Goal: Information Seeking & Learning: Learn about a topic

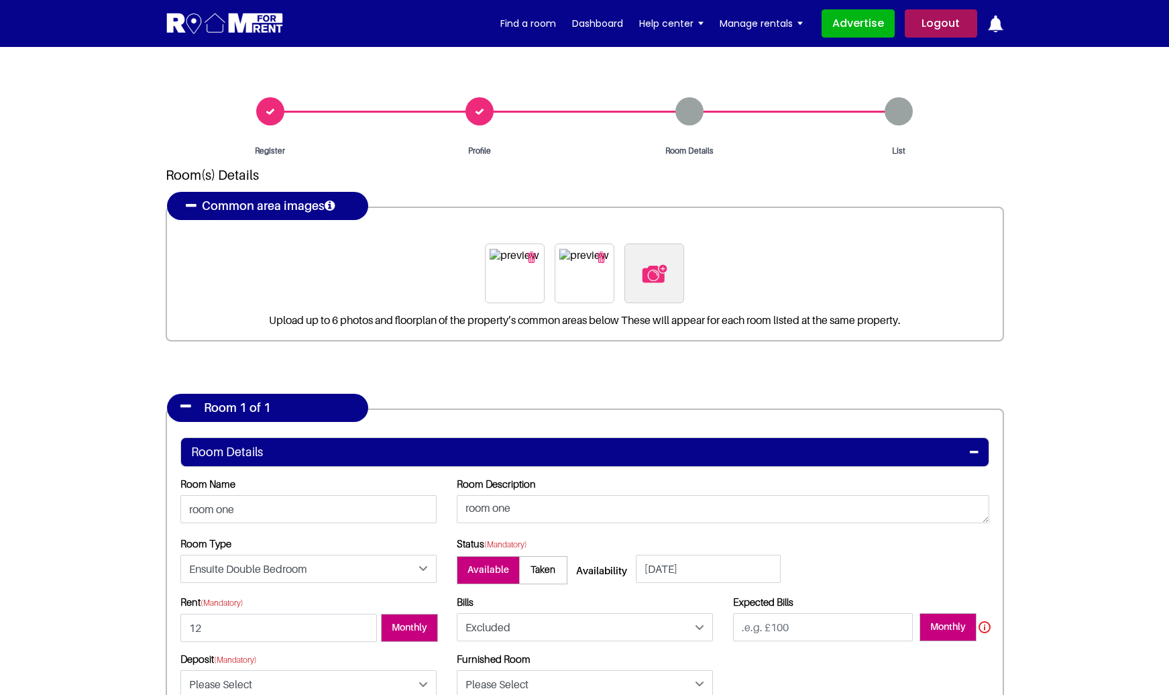
select select "Ensuite Double Bedroom"
select select "Excluded"
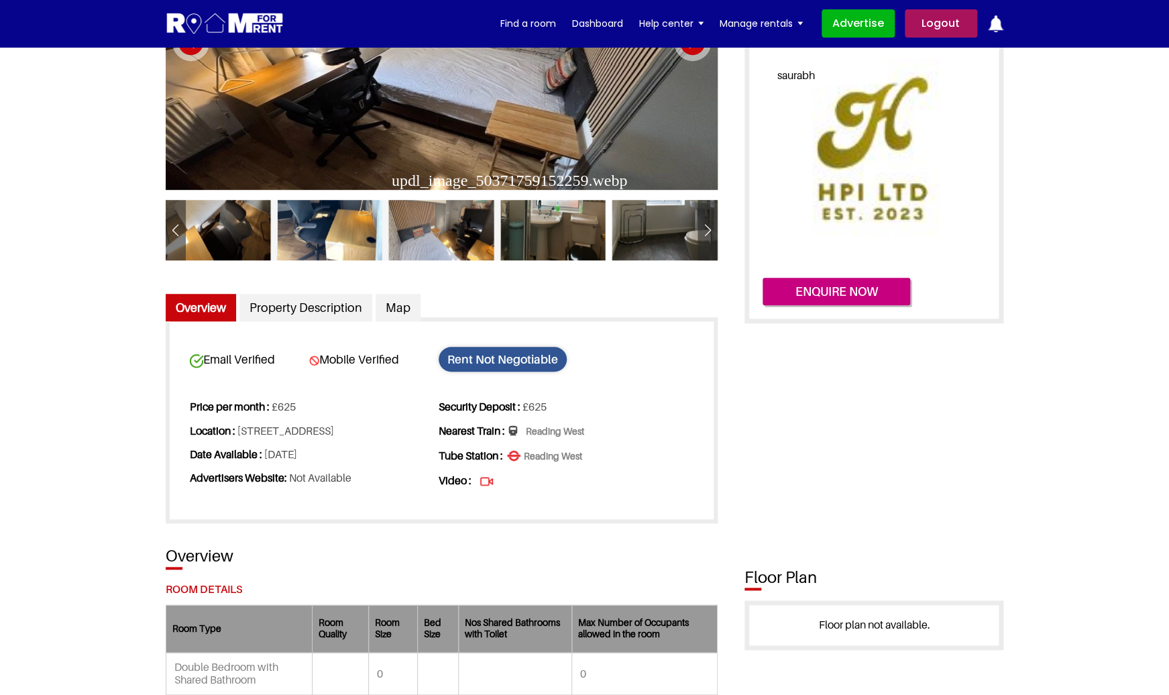
scroll to position [255, 0]
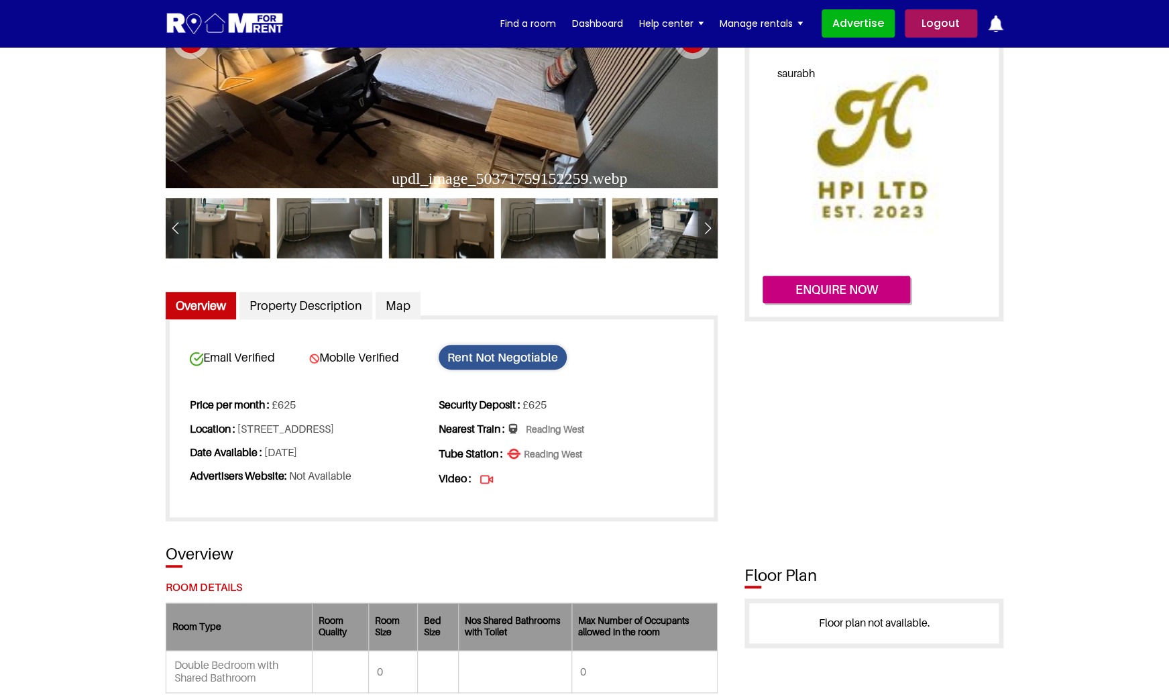
drag, startPoint x: 401, startPoint y: 430, endPoint x: 210, endPoint y: 442, distance: 191.4
click at [210, 441] on li "Location : [STREET_ADDRESS]" at bounding box center [313, 428] width 247 height 23
copy li "RG1 6JU"
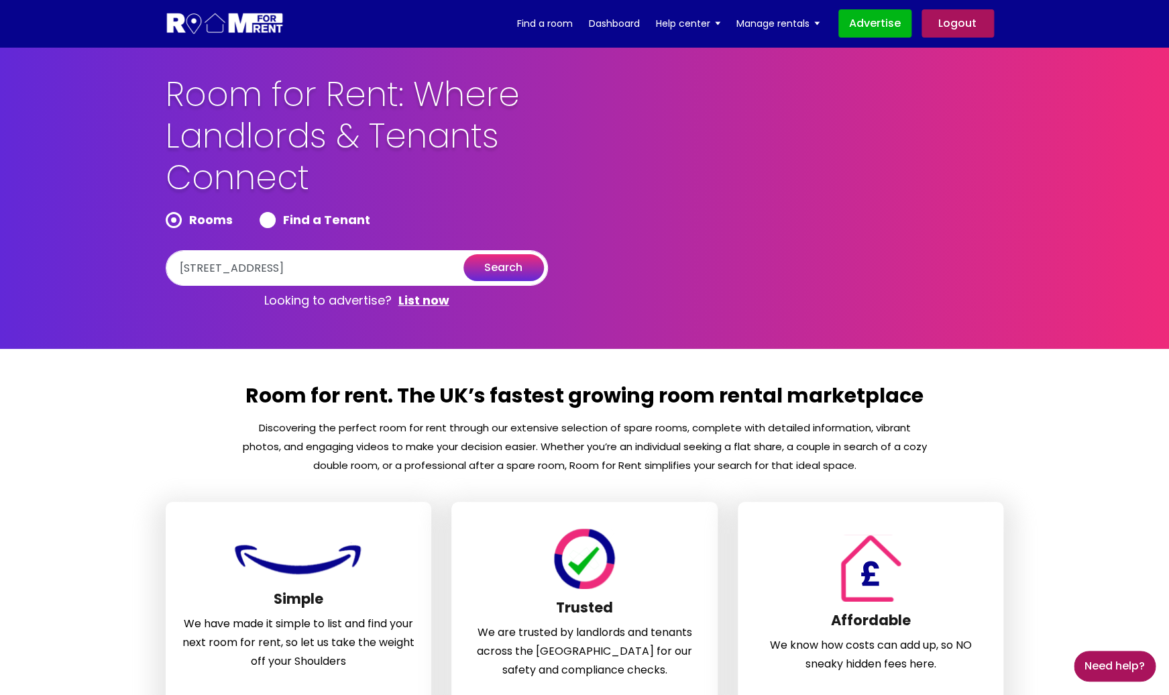
click at [528, 220] on div "Rooms Find a Tenant" at bounding box center [357, 222] width 382 height 21
click at [506, 267] on button "search" at bounding box center [503, 267] width 80 height 27
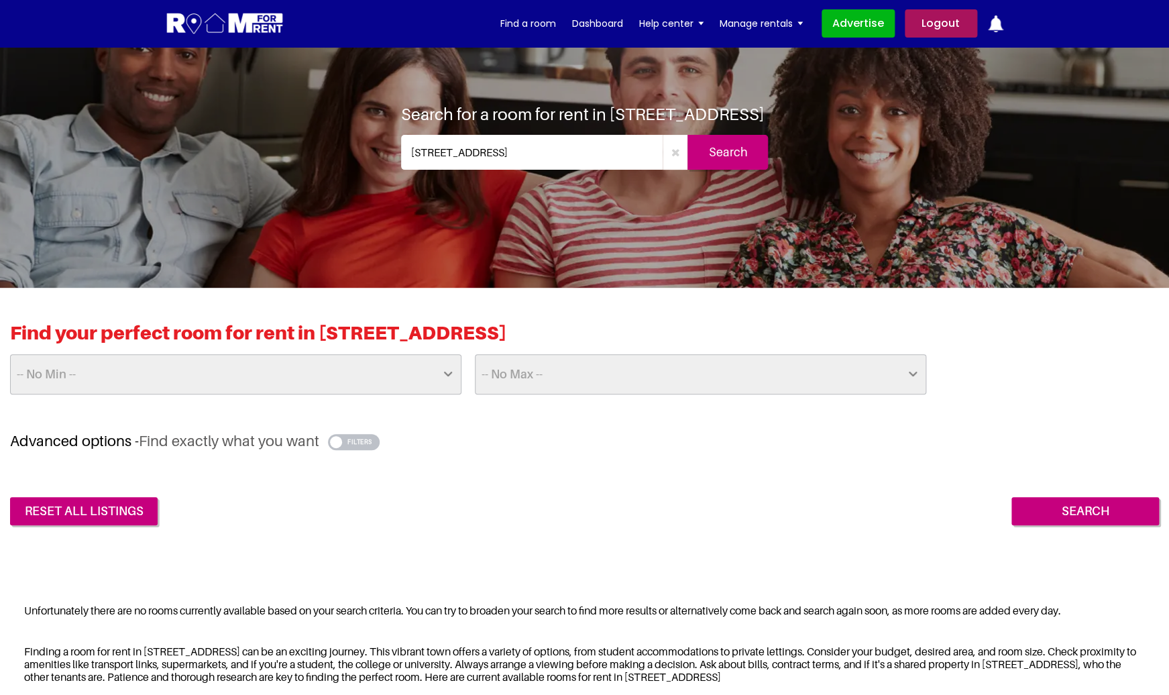
scroll to position [59, 0]
